Goal: Information Seeking & Learning: Find specific page/section

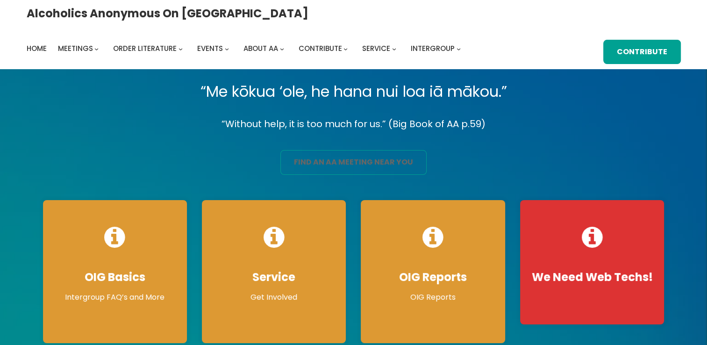
click at [359, 164] on link "find an aa meeting near you" at bounding box center [353, 162] width 146 height 25
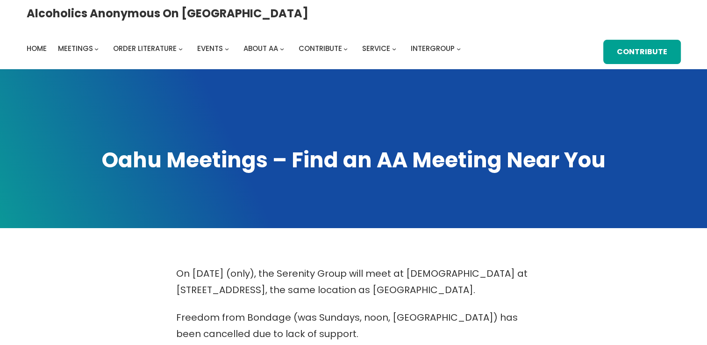
scroll to position [302, 0]
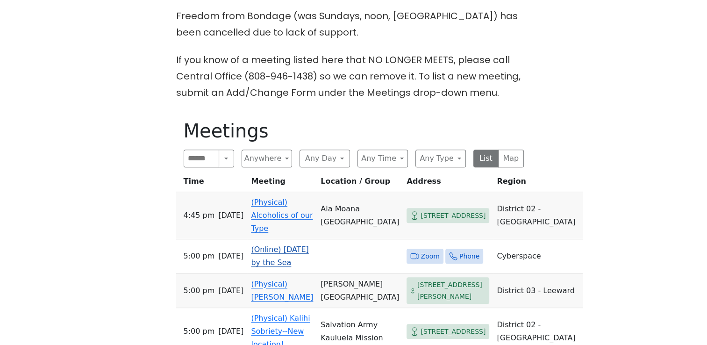
click at [421, 251] on span "Zoom" at bounding box center [430, 257] width 19 height 12
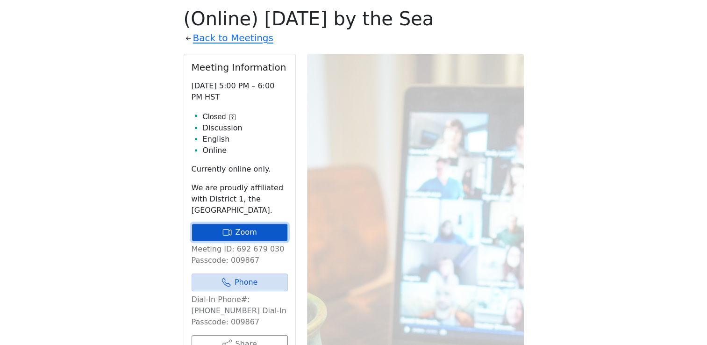
click at [277, 235] on link "Zoom" at bounding box center [240, 232] width 96 height 18
